Goal: Check status

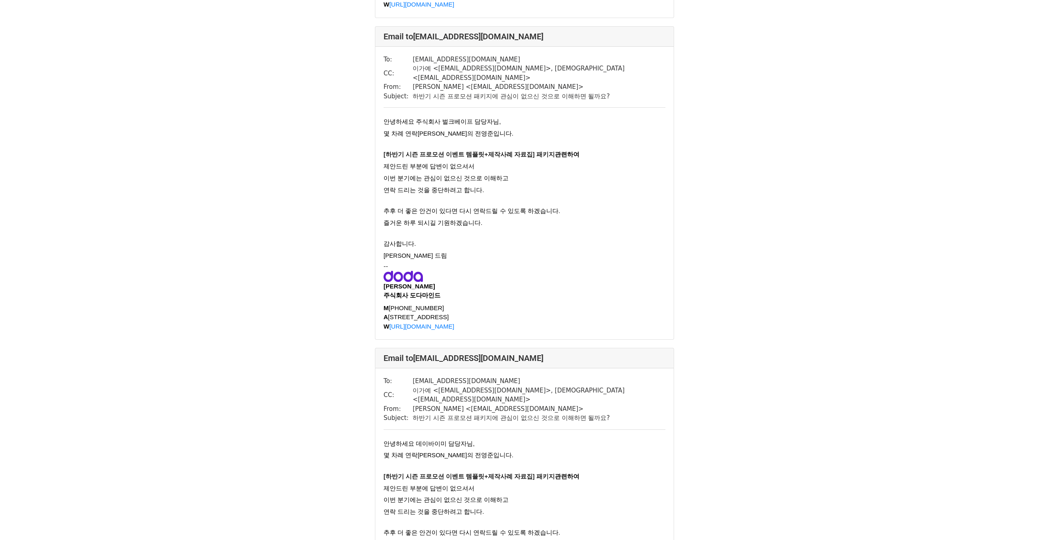
scroll to position [864, 0]
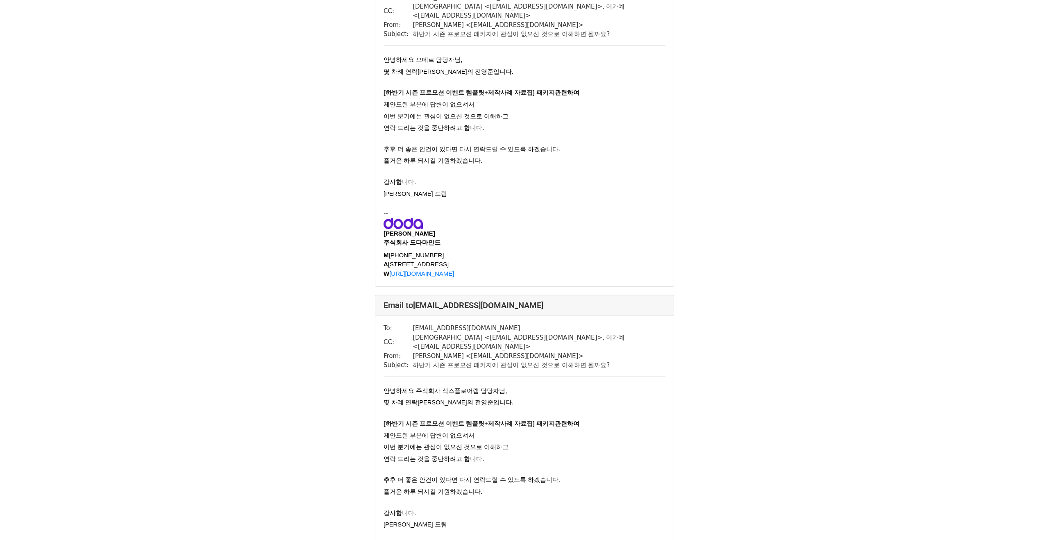
scroll to position [576, 0]
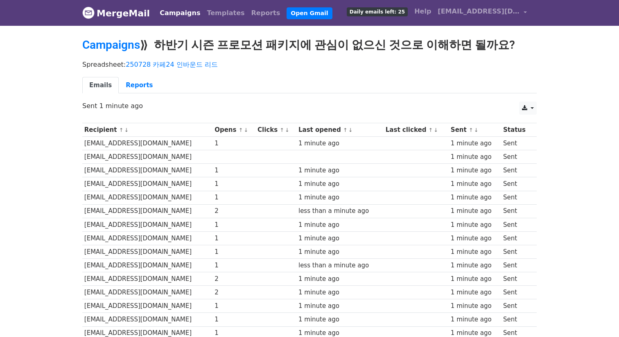
drag, startPoint x: 134, startPoint y: 43, endPoint x: 172, endPoint y: 2, distance: 56.8
click at [134, 43] on link "Campaigns" at bounding box center [111, 45] width 58 height 14
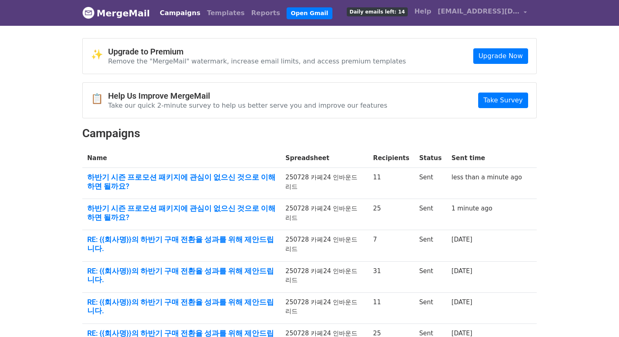
scroll to position [34, 0]
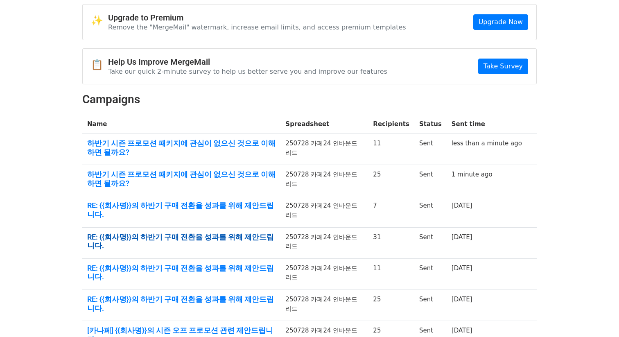
click at [174, 233] on link "RE: {{회사명}}의 하반기 구매 전환율 성과를 위해 제안드립니다." at bounding box center [181, 242] width 188 height 18
click at [214, 201] on link "RE: {{회사명}}의 하반기 구매 전환율 성과를 위해 제안드립니다." at bounding box center [181, 210] width 188 height 18
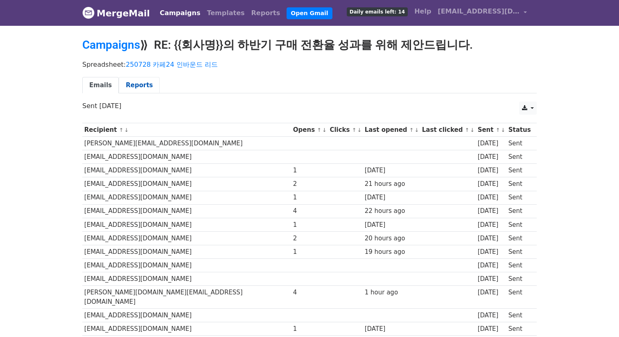
click at [128, 84] on link "Reports" at bounding box center [139, 85] width 41 height 17
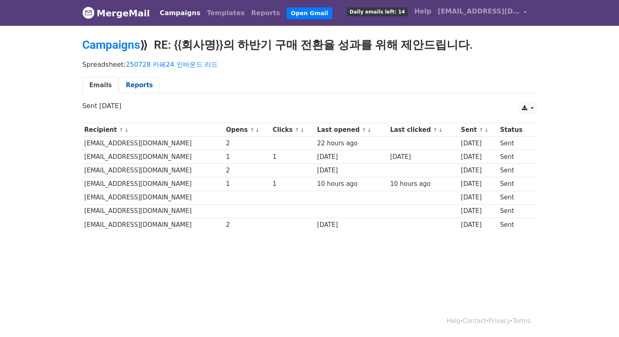
click at [130, 78] on link "Reports" at bounding box center [139, 85] width 41 height 17
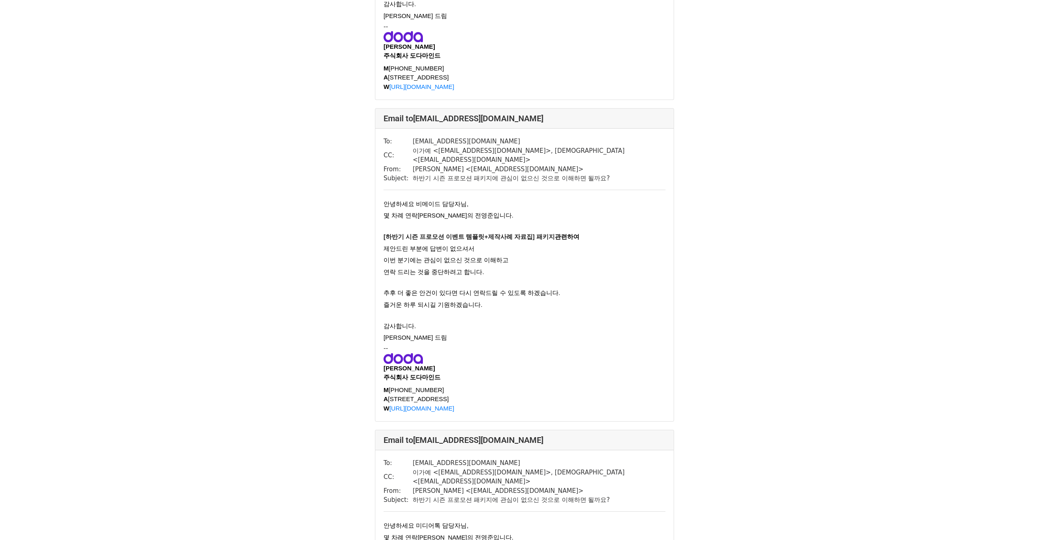
scroll to position [809, 0]
